Goal: Information Seeking & Learning: Stay updated

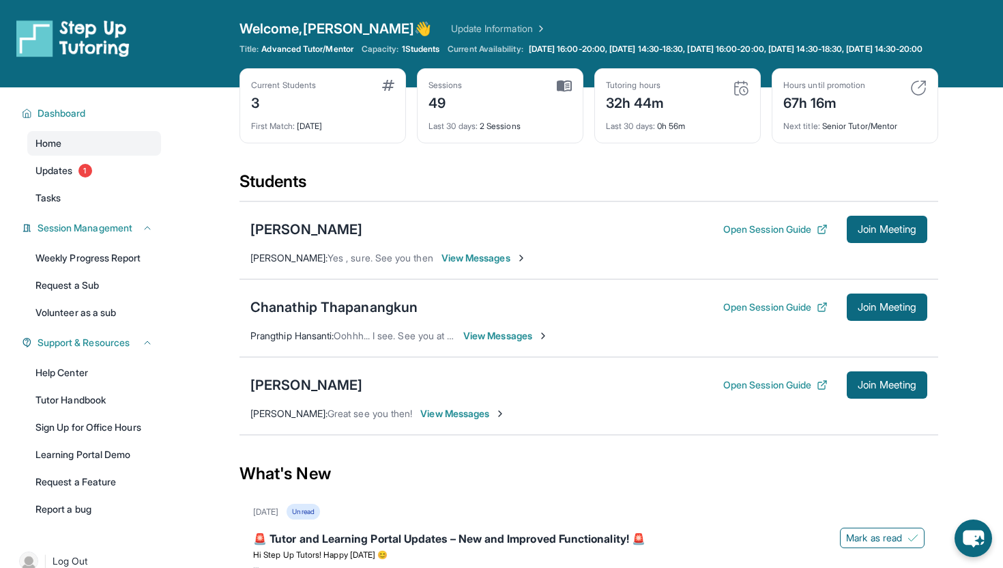
click at [475, 420] on span "View Messages" at bounding box center [462, 414] width 85 height 14
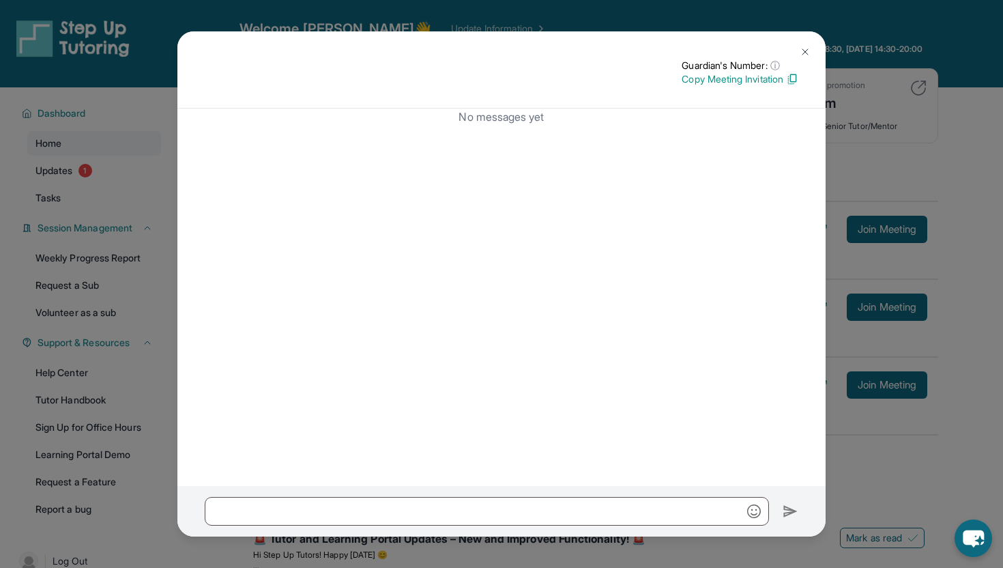
click at [805, 45] on button at bounding box center [805, 51] width 27 height 27
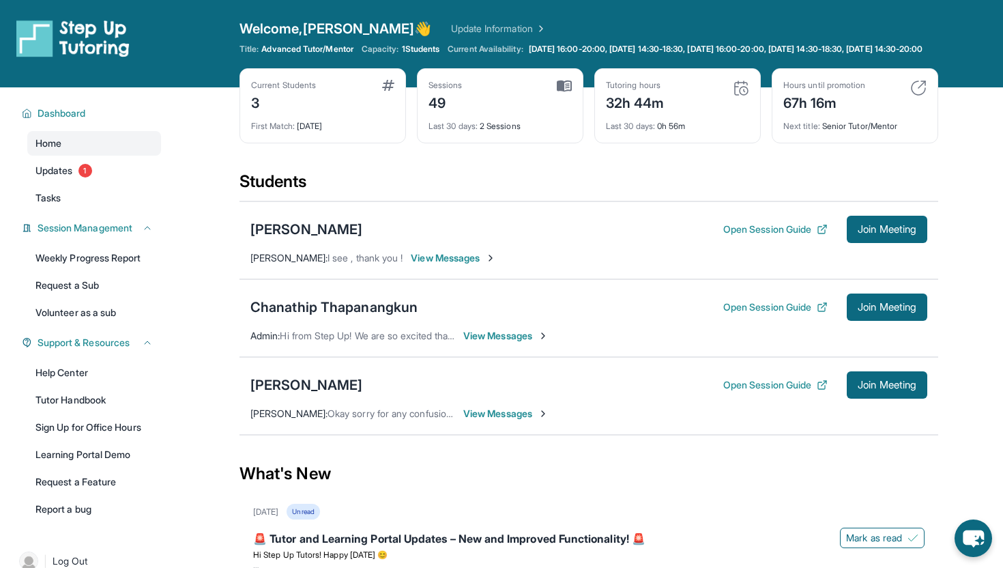
click at [418, 419] on span "Okay sorry for any confusion. Once we login I can possibly try and help if you'…" at bounding box center [532, 413] width 409 height 12
click at [506, 420] on span "View Messages" at bounding box center [505, 414] width 85 height 14
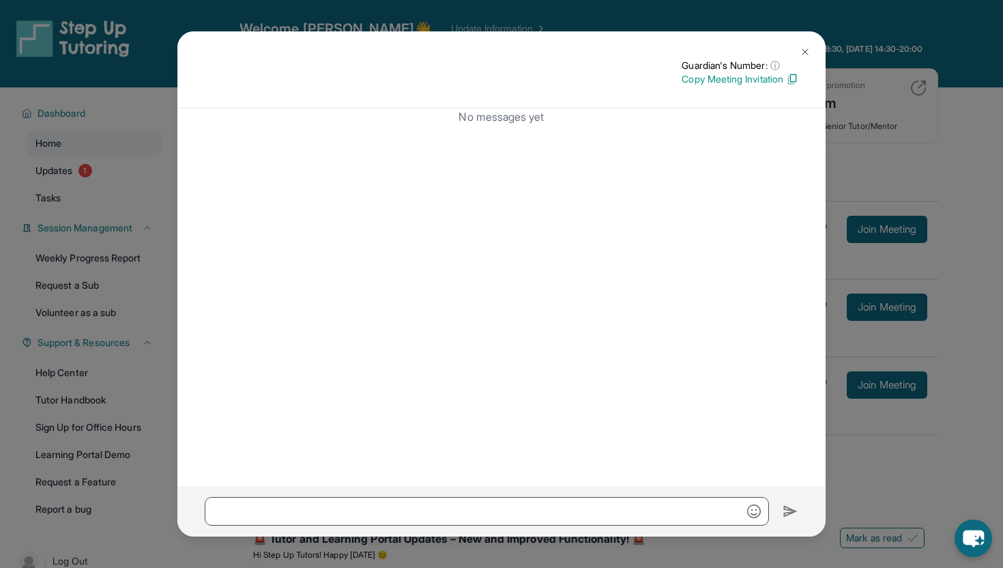
click at [812, 44] on button at bounding box center [805, 51] width 27 height 27
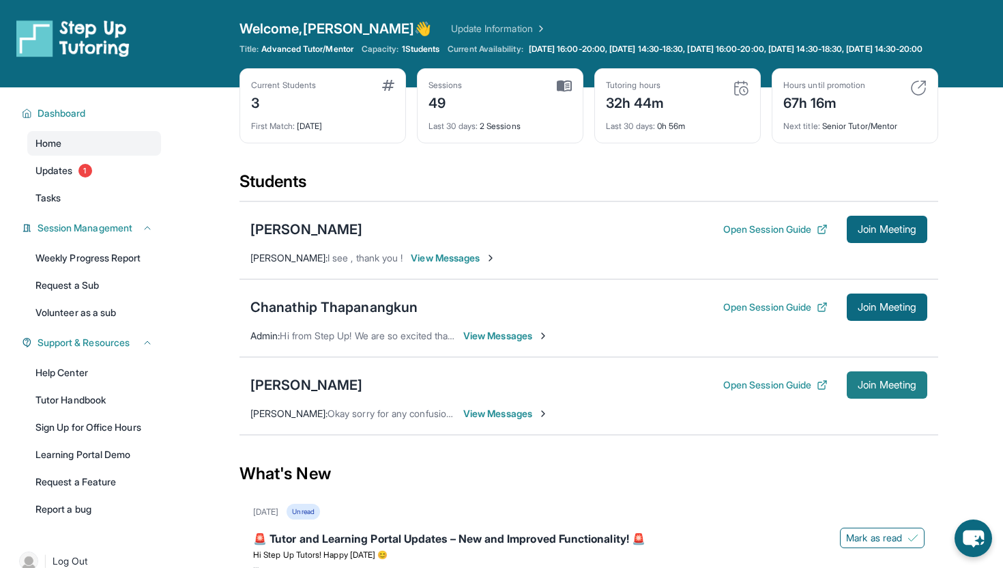
click at [889, 389] on button "Join Meeting" at bounding box center [887, 384] width 81 height 27
click at [764, 392] on button "Open Session Guide" at bounding box center [776, 385] width 104 height 14
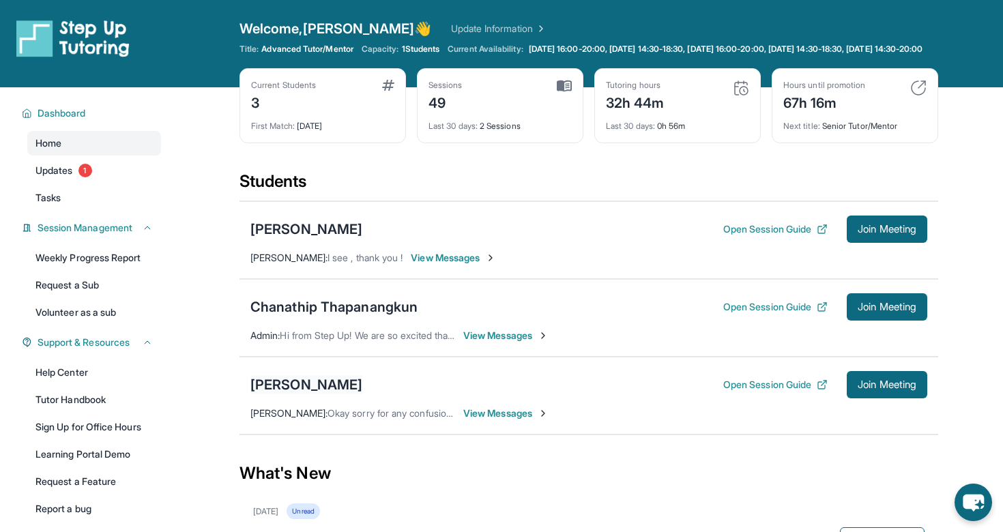
click at [292, 395] on div "[PERSON_NAME]" at bounding box center [306, 384] width 112 height 19
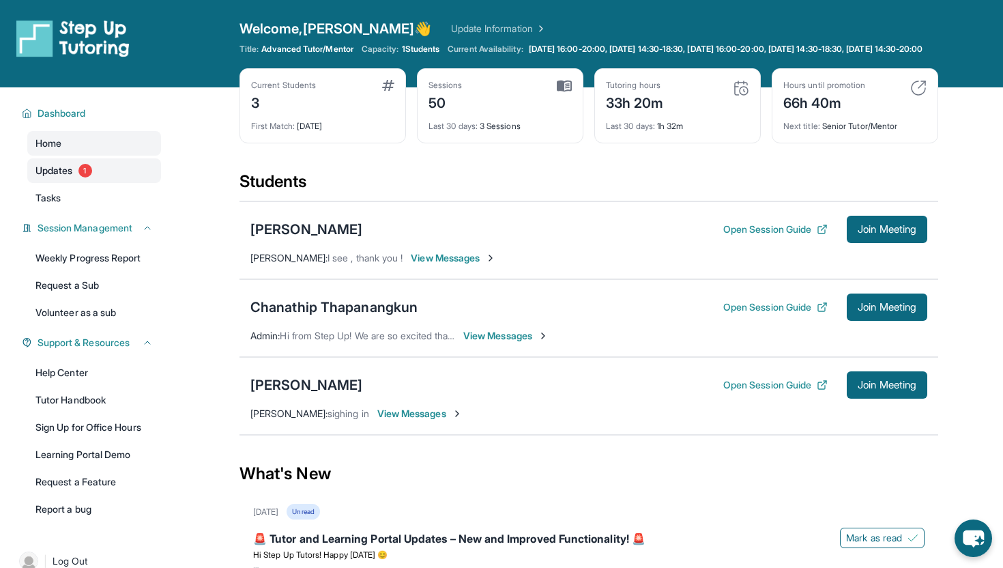
click at [146, 183] on link "Updates 1" at bounding box center [94, 170] width 134 height 25
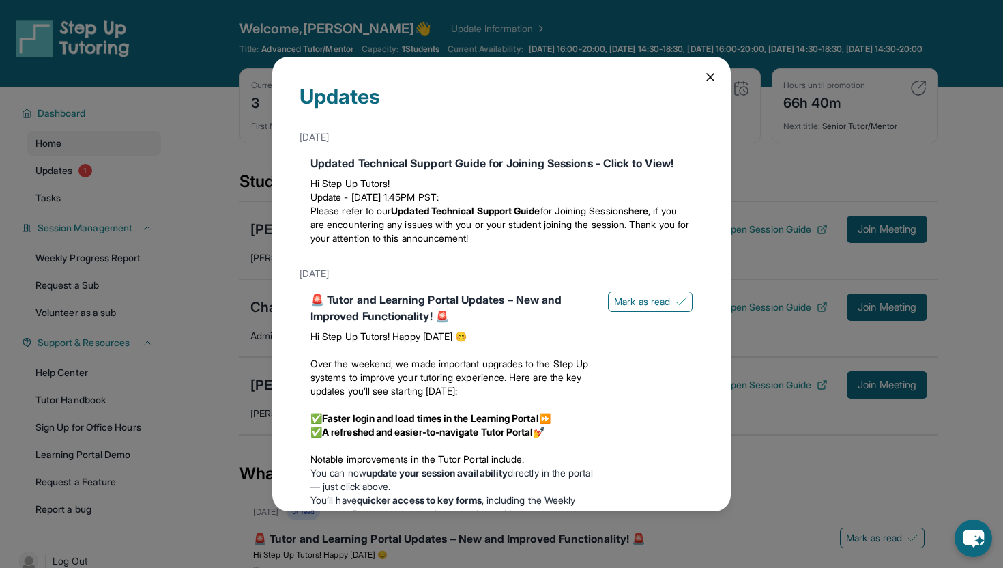
click at [716, 90] on div "Updates May 13th Updated Technical Support Guide for Joining Sessions - Click t…" at bounding box center [501, 284] width 459 height 455
click at [712, 81] on icon at bounding box center [711, 77] width 14 height 14
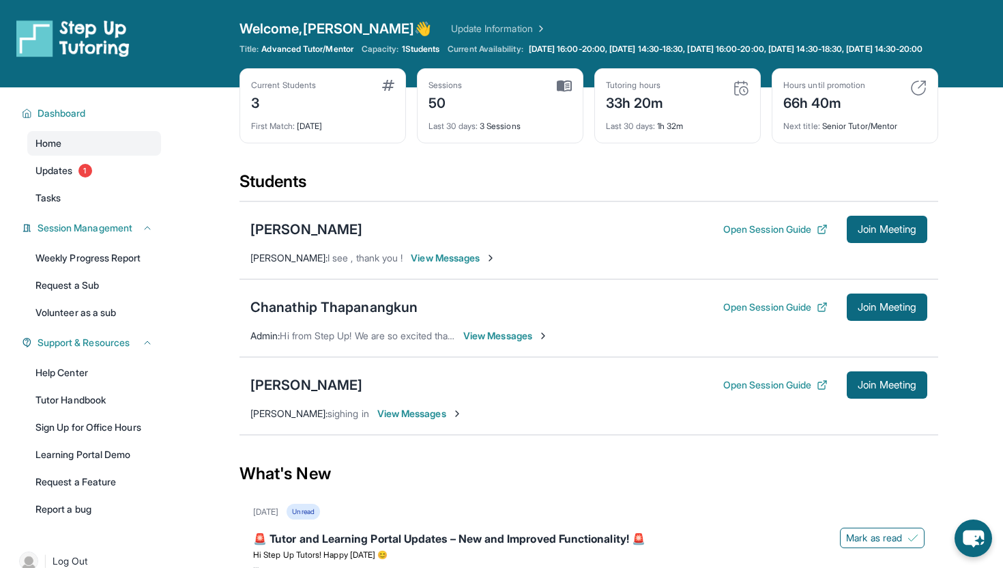
click at [442, 420] on span "View Messages" at bounding box center [419, 414] width 85 height 14
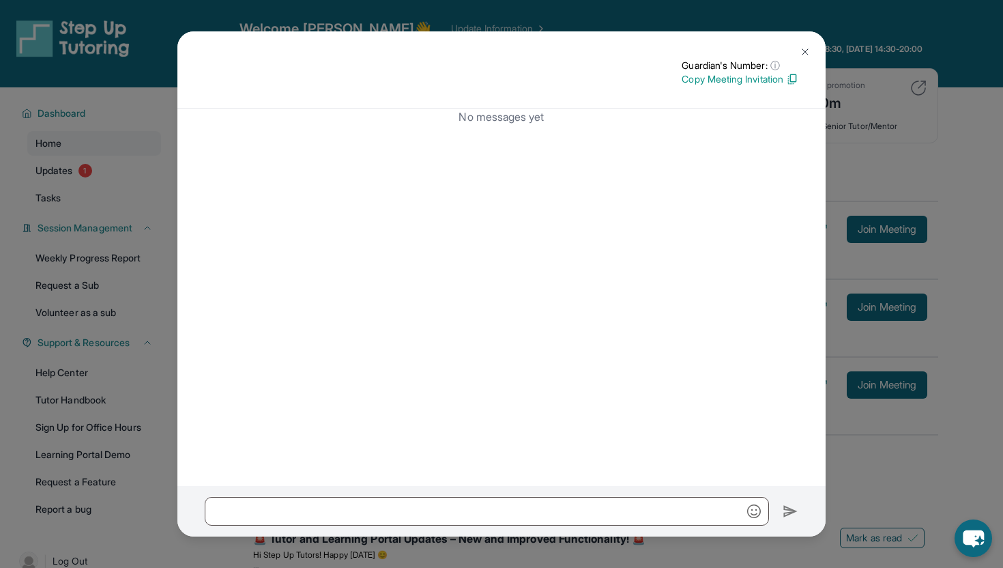
click at [808, 58] on button at bounding box center [805, 51] width 27 height 27
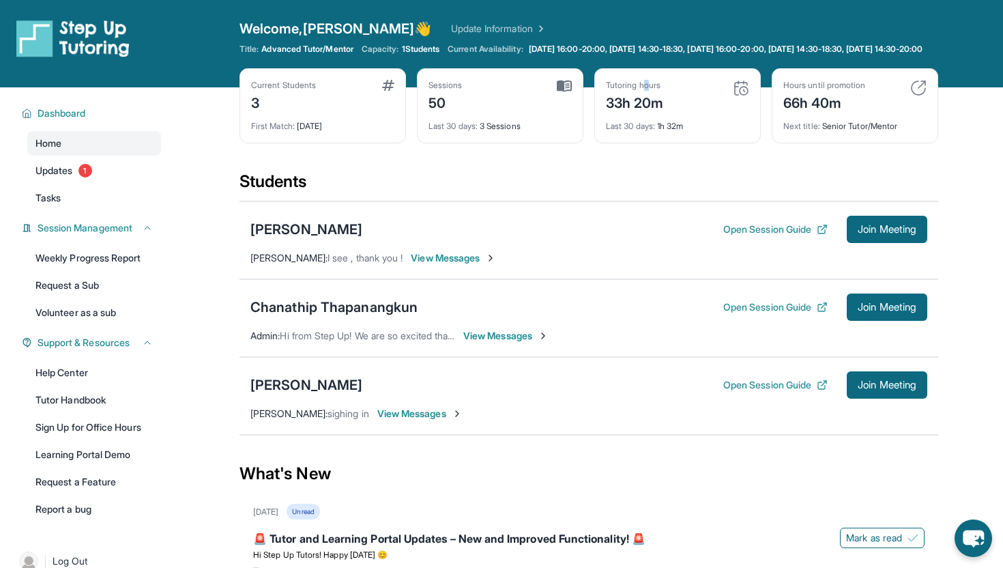
drag, startPoint x: 652, startPoint y: 99, endPoint x: 641, endPoint y: 98, distance: 10.9
click at [642, 91] on div "Tutoring hours" at bounding box center [635, 85] width 58 height 11
click at [647, 91] on div "Tutoring hours" at bounding box center [635, 85] width 58 height 11
drag, startPoint x: 666, startPoint y: 121, endPoint x: 607, endPoint y: 134, distance: 60.3
click at [606, 134] on div "Tutoring hours 33h 20m Last 30 days : 1h 32m" at bounding box center [678, 105] width 167 height 75
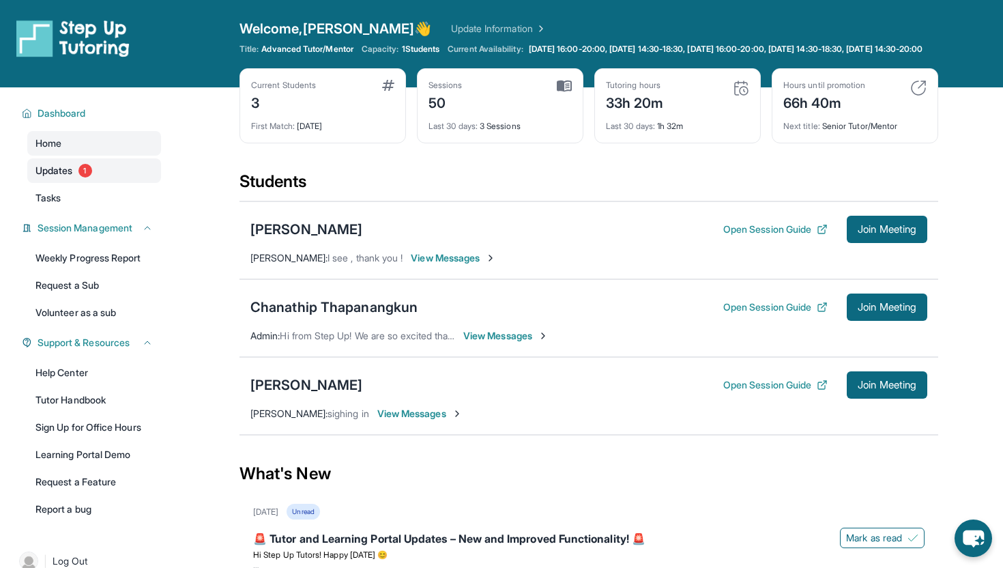
click at [52, 183] on link "Updates 1" at bounding box center [94, 170] width 134 height 25
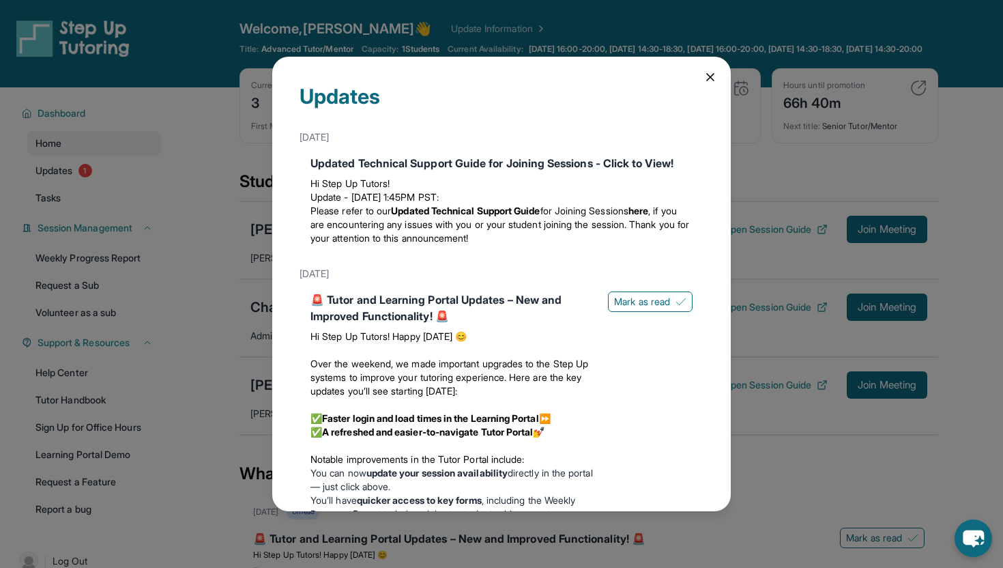
click at [707, 77] on icon at bounding box center [711, 77] width 14 height 14
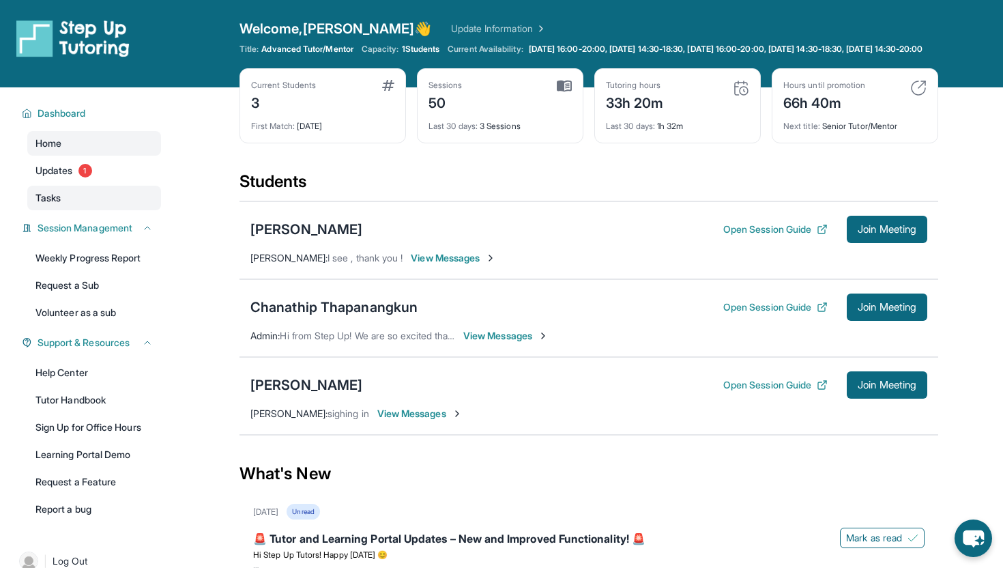
click at [42, 210] on link "Tasks" at bounding box center [94, 198] width 134 height 25
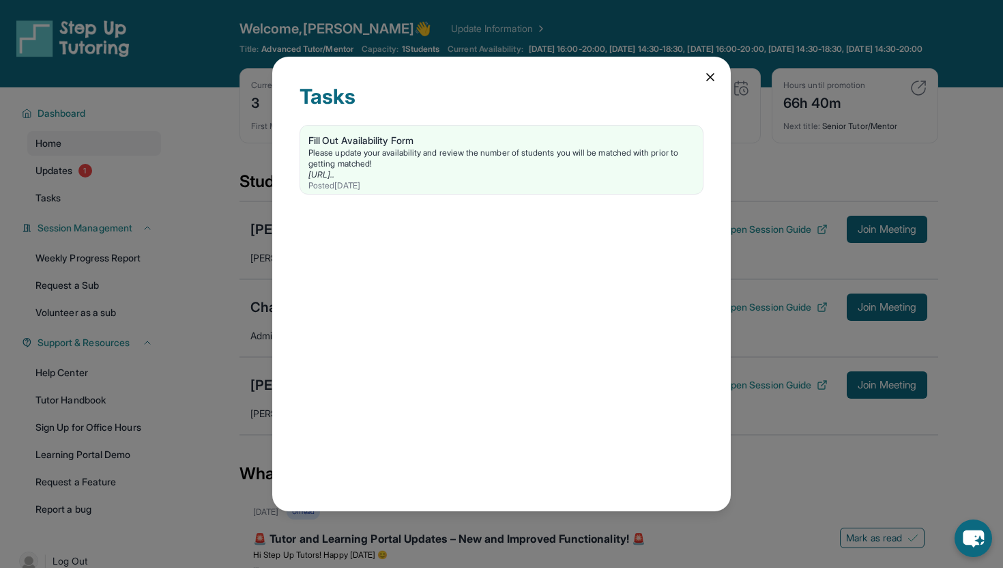
click at [718, 74] on div "Tasks Fill Out Availability Form Please update your availability and review the…" at bounding box center [501, 284] width 459 height 455
click at [705, 80] on icon at bounding box center [711, 77] width 14 height 14
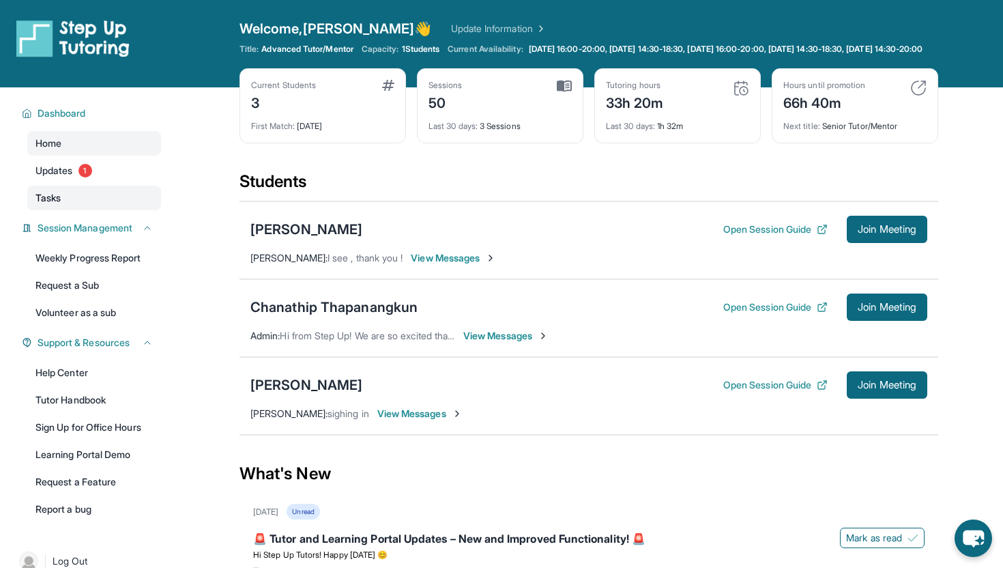
click at [76, 208] on link "Tasks" at bounding box center [94, 198] width 134 height 25
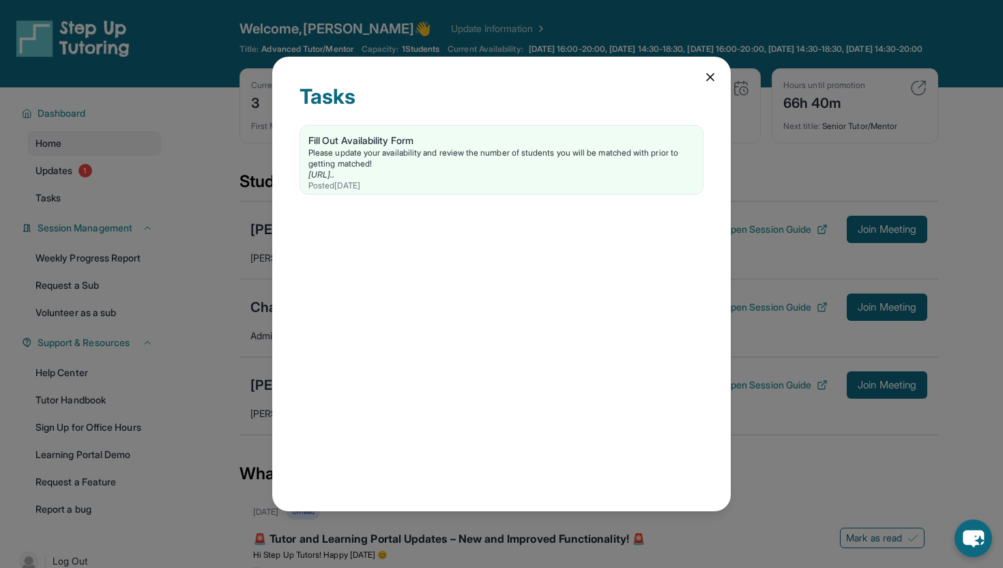
click at [702, 70] on div "Tasks Fill Out Availability Form Please update your availability and review the…" at bounding box center [501, 284] width 459 height 455
click at [704, 70] on icon at bounding box center [711, 77] width 14 height 14
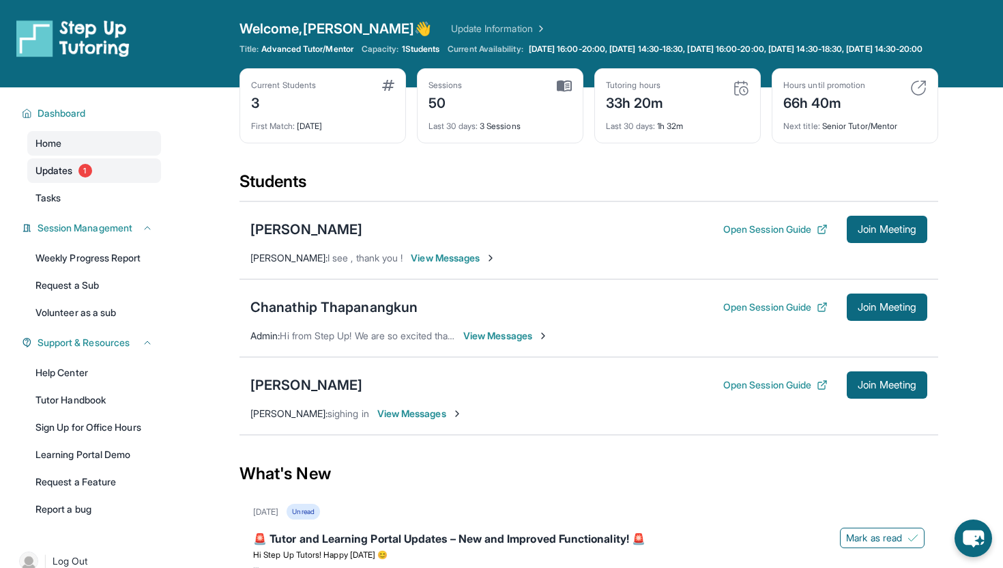
click at [84, 177] on span "1" at bounding box center [85, 171] width 14 height 14
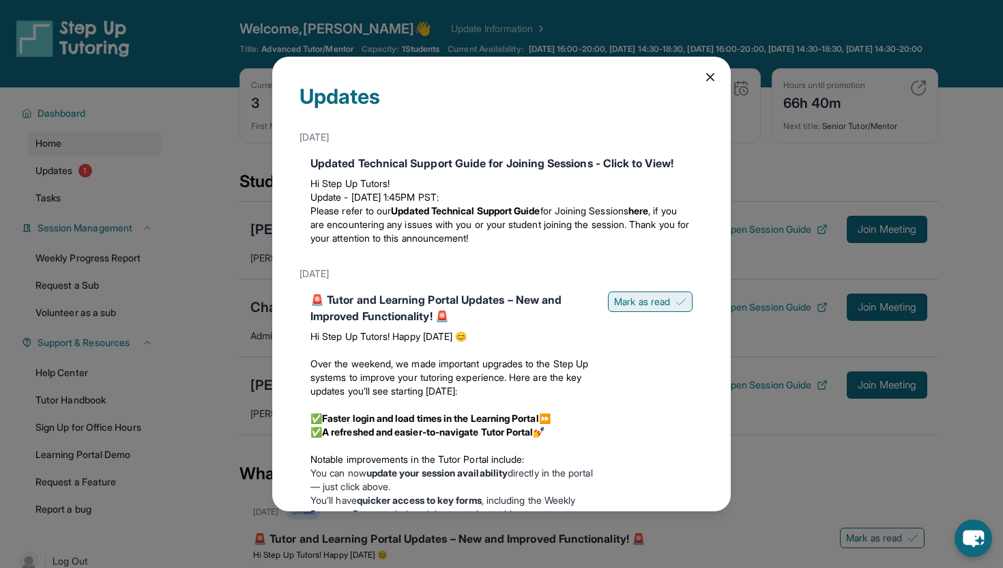
click at [658, 296] on span "Mark as read" at bounding box center [642, 302] width 56 height 14
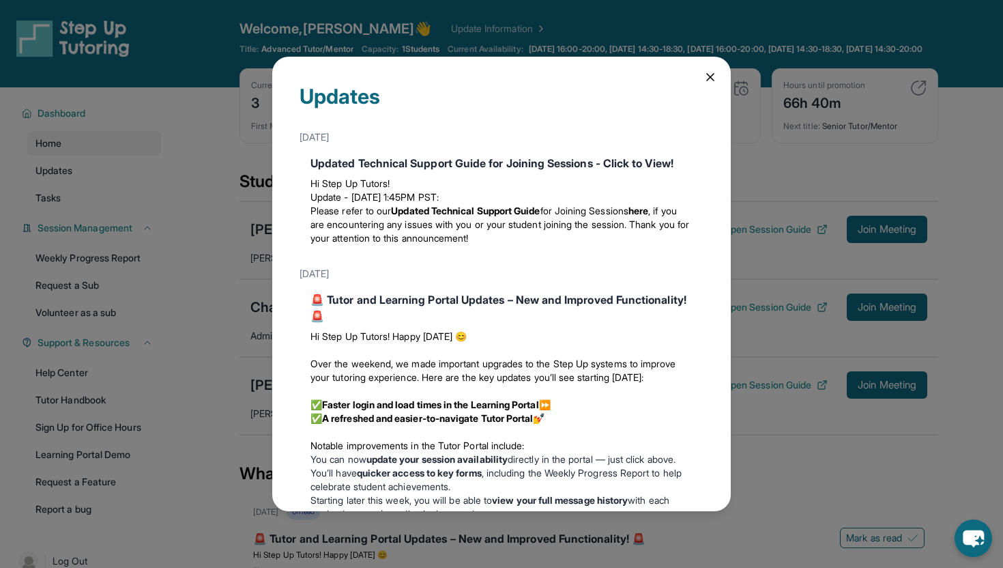
click at [719, 81] on div "Updates May 13th Updated Technical Support Guide for Joining Sessions - Click t…" at bounding box center [501, 284] width 459 height 455
click at [715, 81] on icon at bounding box center [711, 77] width 14 height 14
